Goal: Navigation & Orientation: Find specific page/section

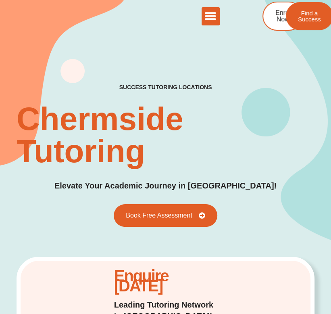
click at [209, 15] on icon "Menu Toggle" at bounding box center [211, 16] width 12 height 12
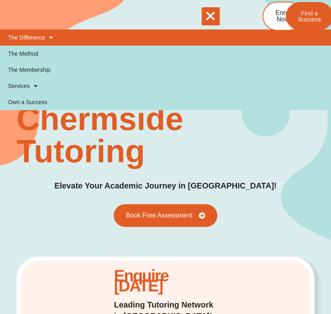
click at [46, 40] on span at bounding box center [49, 38] width 8 height 14
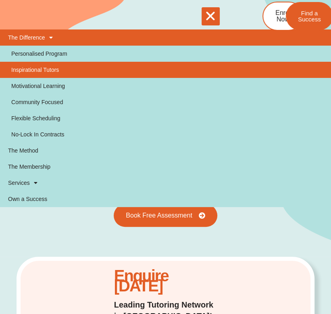
click at [52, 67] on link "Inspirational Tutors" at bounding box center [165, 70] width 331 height 16
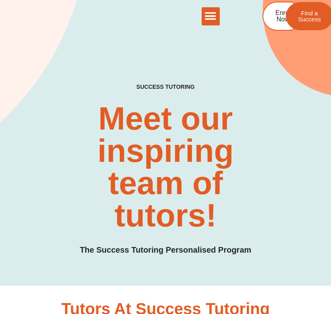
click at [205, 15] on icon "Menu Toggle" at bounding box center [211, 16] width 12 height 12
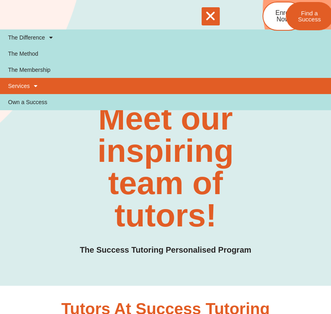
click at [36, 88] on span at bounding box center [34, 86] width 8 height 14
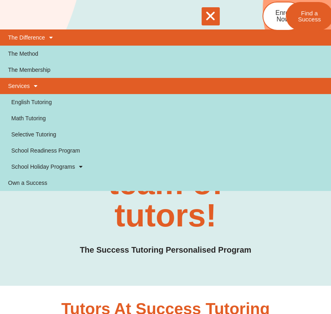
click at [48, 37] on span at bounding box center [49, 38] width 8 height 14
